Goal: Information Seeking & Learning: Check status

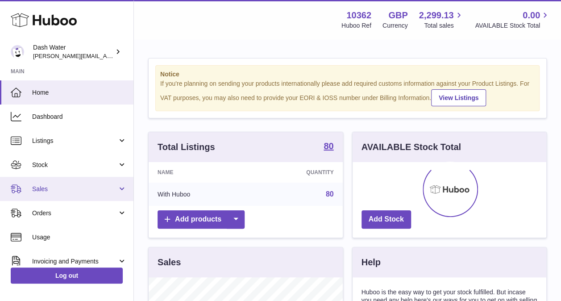
scroll to position [139, 194]
click at [88, 187] on span "Sales" at bounding box center [74, 189] width 85 height 8
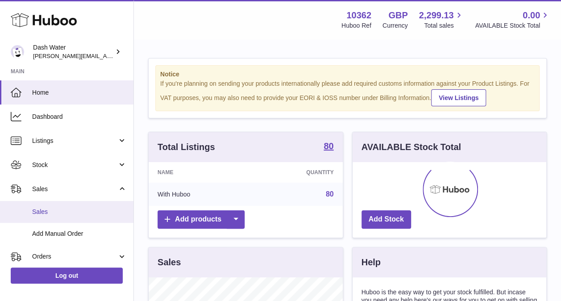
click at [83, 210] on span "Sales" at bounding box center [79, 212] width 95 height 8
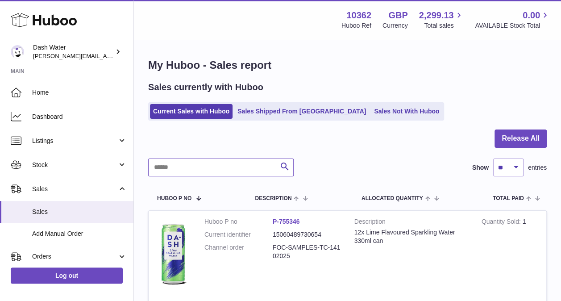
click at [205, 168] on input "text" at bounding box center [221, 168] width 146 height 18
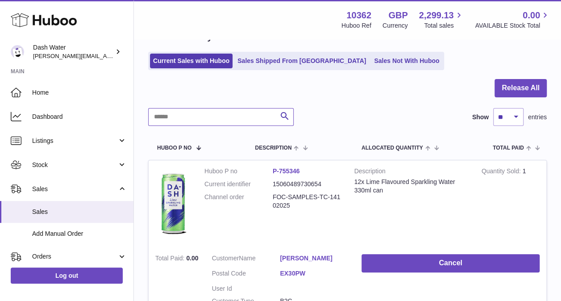
scroll to position [89, 0]
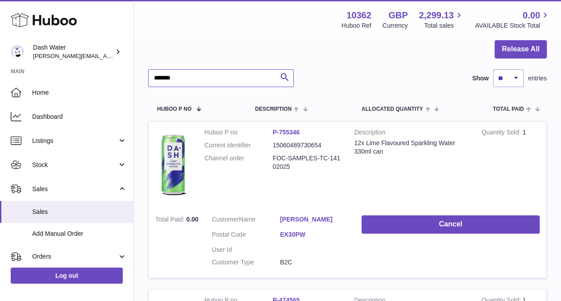
type input "*******"
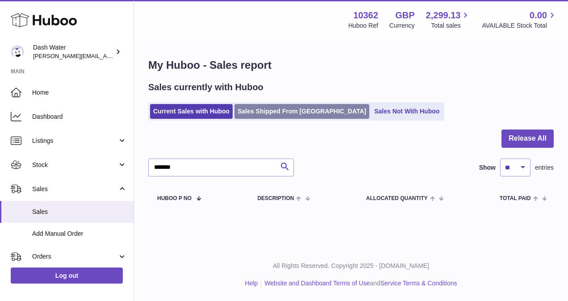
click at [283, 111] on link "Sales Shipped From Huboo" at bounding box center [301, 111] width 135 height 15
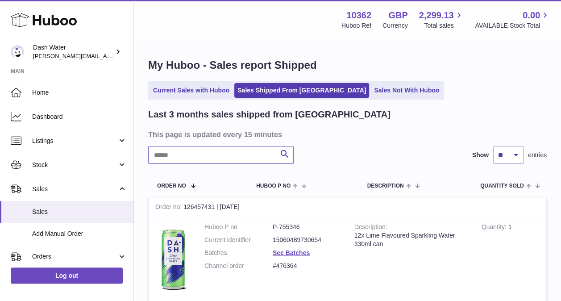
click at [219, 149] on input "text" at bounding box center [221, 155] width 146 height 18
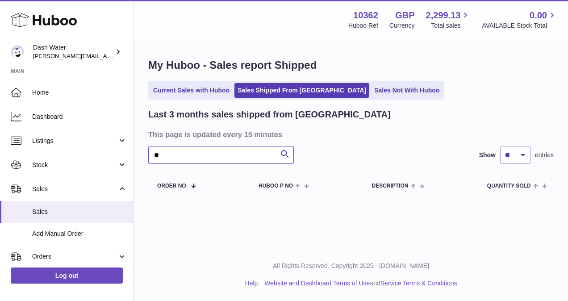
type input "*"
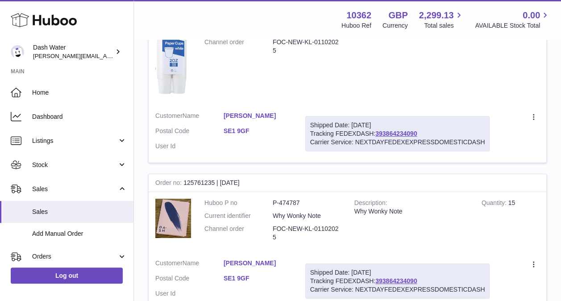
scroll to position [1439, 0]
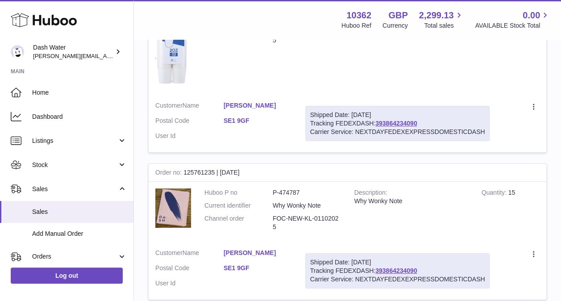
type input "****"
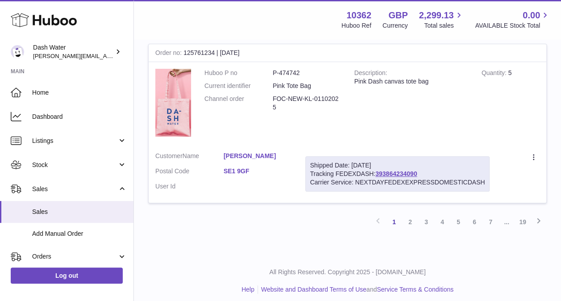
scroll to position [1705, 0]
click at [405, 218] on link "2" at bounding box center [410, 223] width 16 height 16
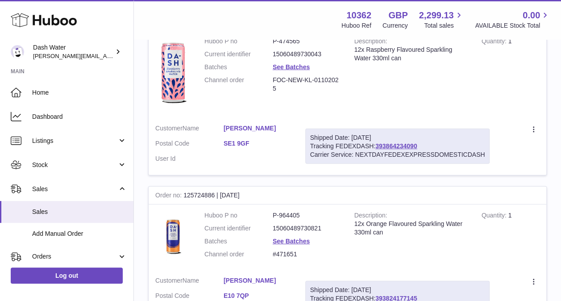
scroll to position [1187, 0]
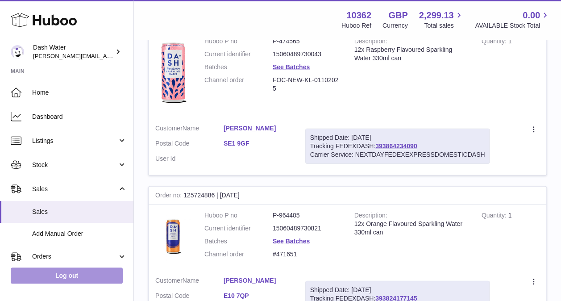
click at [72, 272] on link "Log out" at bounding box center [67, 276] width 112 height 16
